Goal: Task Accomplishment & Management: Use online tool/utility

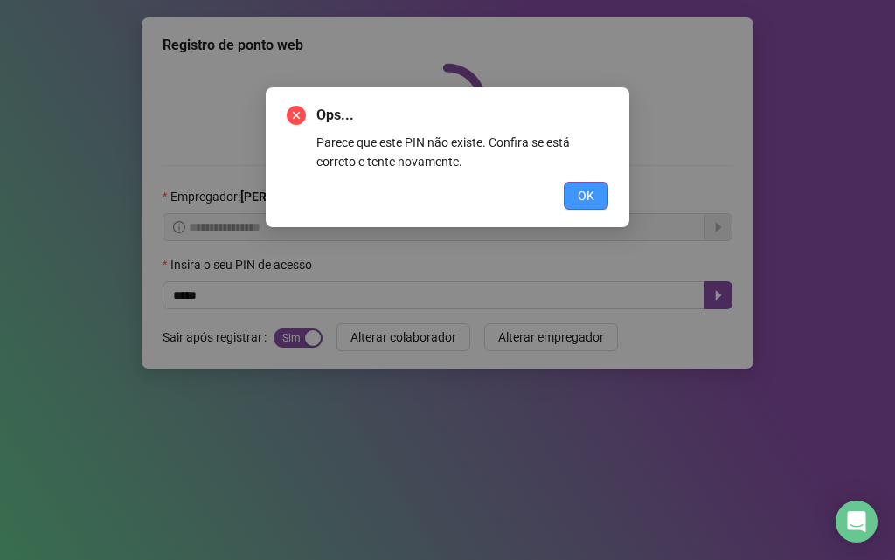
drag, startPoint x: 560, startPoint y: 193, endPoint x: 574, endPoint y: 200, distance: 15.6
click at [564, 192] on div "OK" at bounding box center [448, 196] width 322 height 28
click at [570, 195] on button "OK" at bounding box center [586, 196] width 45 height 28
click at [572, 199] on button "OK" at bounding box center [586, 196] width 45 height 28
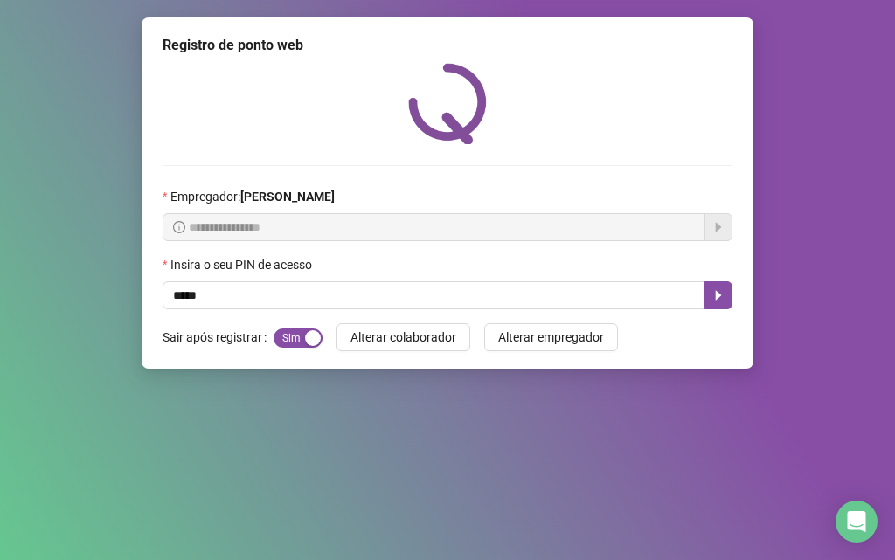
click at [574, 200] on div "Ops... Parece que este PIN não existe. Confira se está correto e tente novament…" at bounding box center [447, 280] width 895 height 560
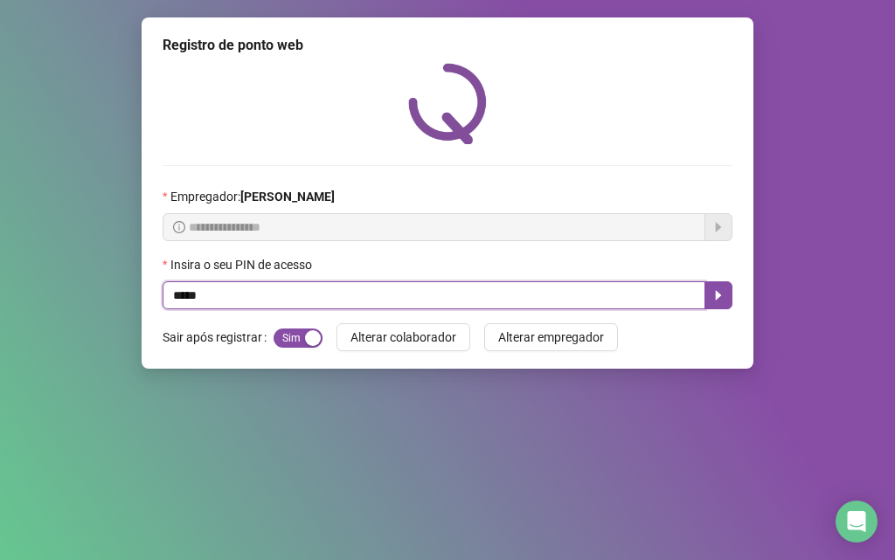
click at [231, 288] on input "*****" at bounding box center [434, 295] width 543 height 28
type input "*"
type input "*****"
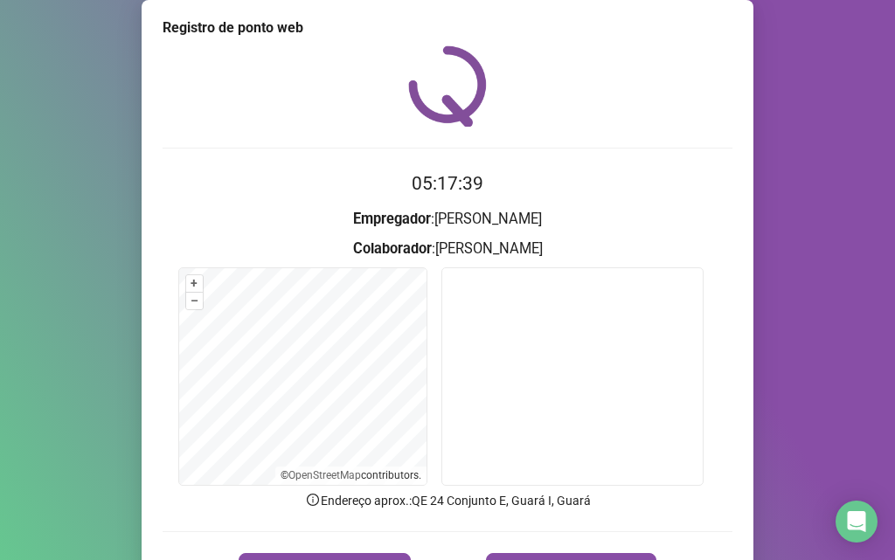
scroll to position [122, 0]
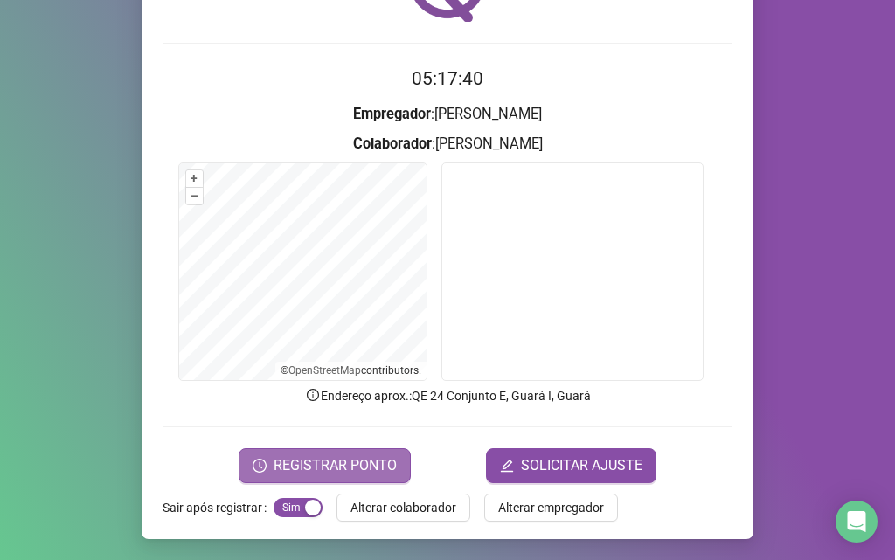
click at [323, 462] on span "REGISTRAR PONTO" at bounding box center [335, 465] width 123 height 21
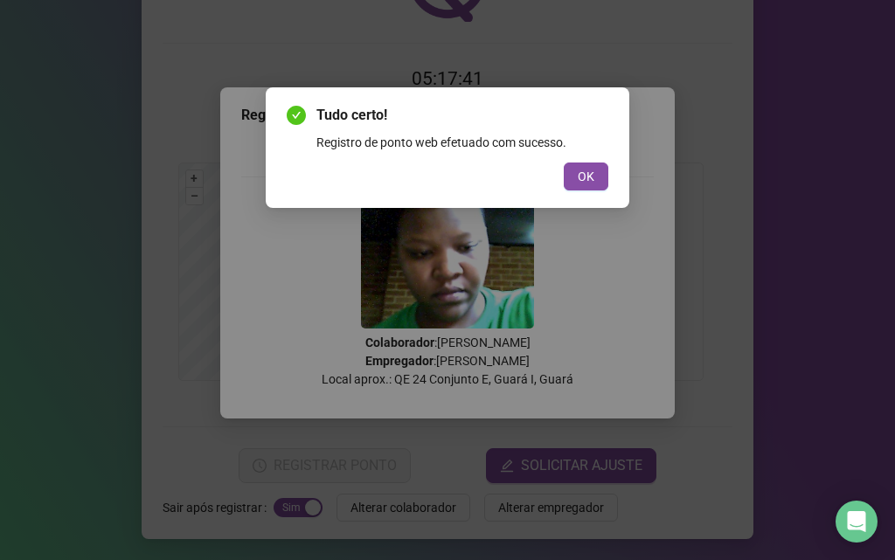
click at [598, 156] on div "Tudo certo! Registro de ponto web efetuado com sucesso. OK" at bounding box center [448, 148] width 322 height 86
click at [601, 173] on button "OK" at bounding box center [586, 177] width 45 height 28
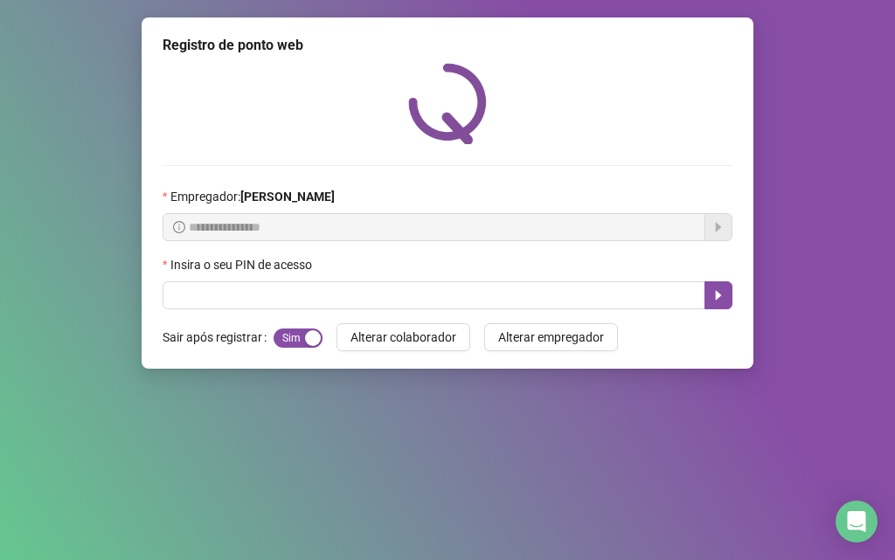
scroll to position [0, 0]
